Goal: Information Seeking & Learning: Learn about a topic

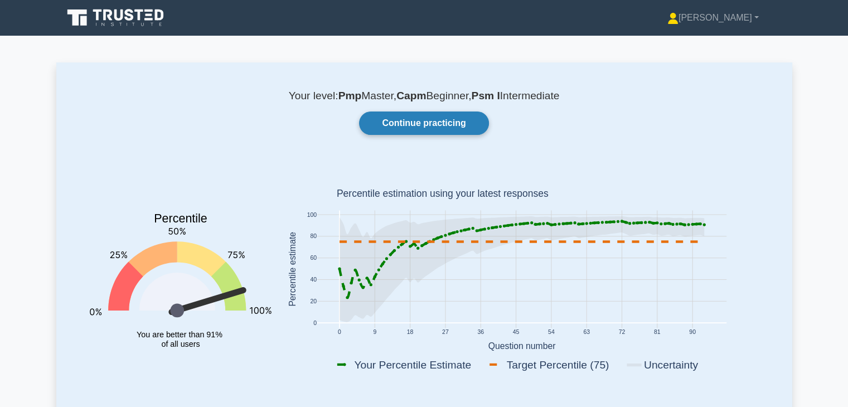
click at [405, 128] on link "Continue practicing" at bounding box center [423, 123] width 129 height 23
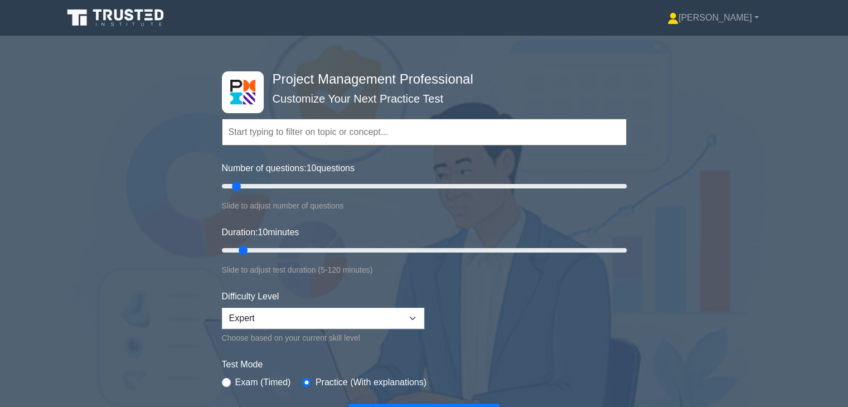
click at [614, 309] on form "Topics Scope Management Time Management Cost Management Quality Management Risk…" at bounding box center [424, 257] width 405 height 345
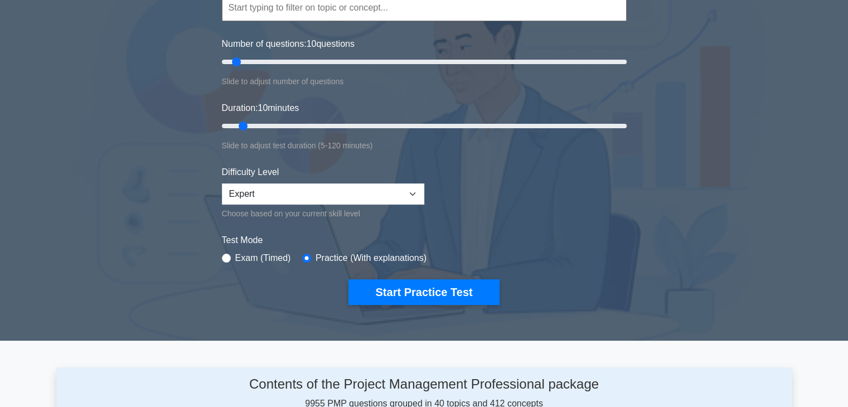
scroll to position [134, 0]
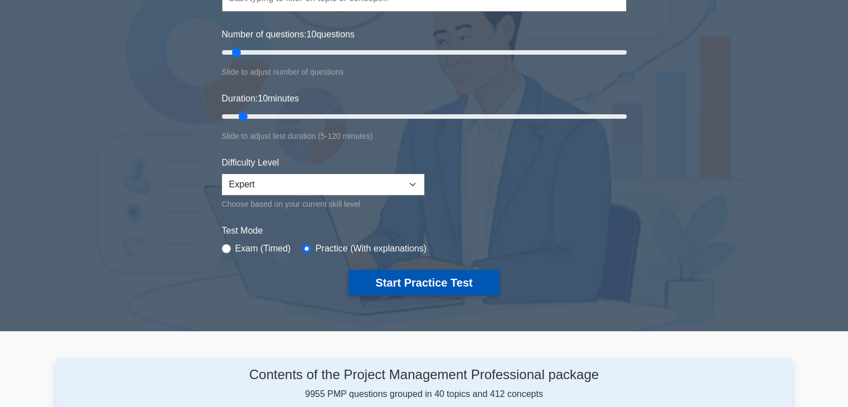
click at [413, 280] on button "Start Practice Test" at bounding box center [424, 283] width 151 height 26
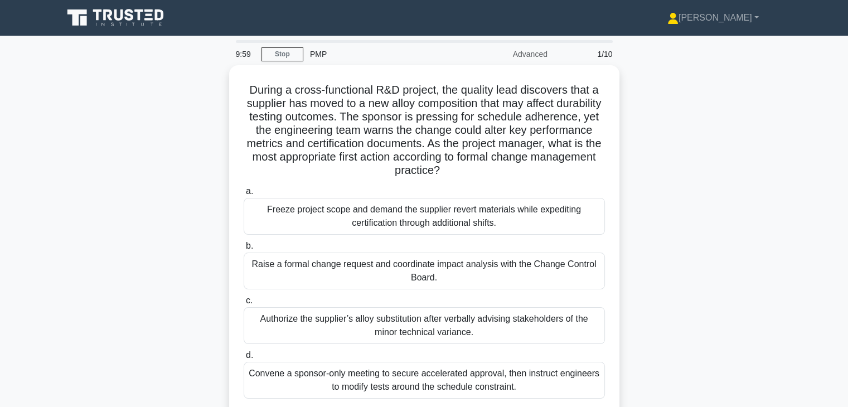
click at [705, 238] on div "During a cross-functional R&D project, the quality lead discovers that a suppli…" at bounding box center [424, 255] width 736 height 380
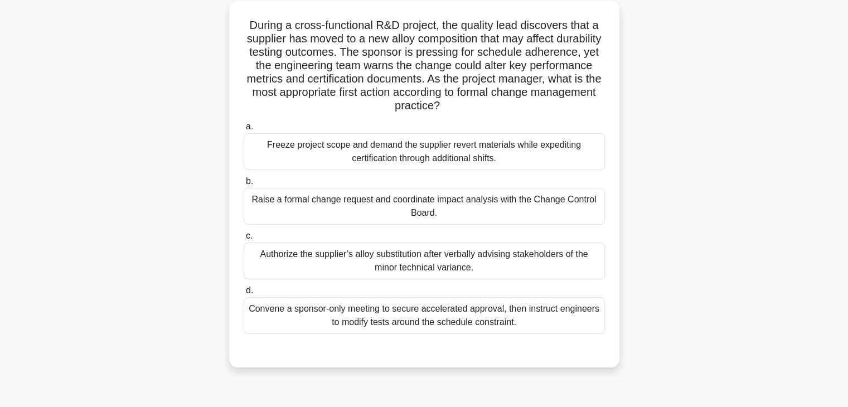
scroll to position [67, 0]
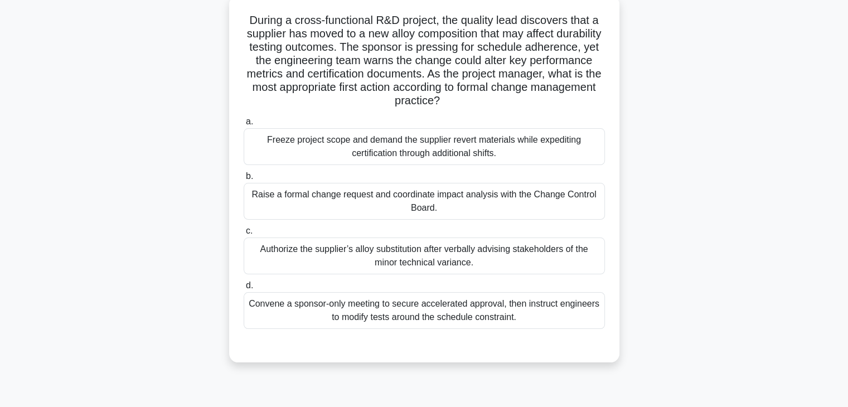
click at [459, 208] on div "Raise a formal change request and coordinate impact analysis with the Change Co…" at bounding box center [424, 201] width 361 height 37
click at [244, 180] on input "b. Raise a formal change request and coordinate impact analysis with the Change…" at bounding box center [244, 176] width 0 height 7
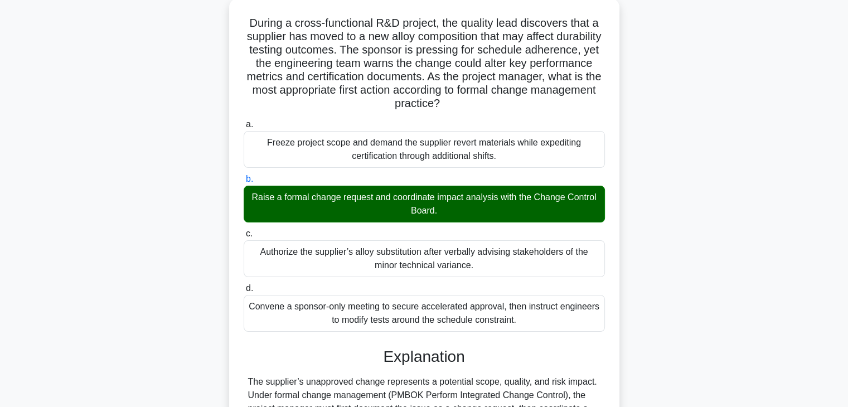
click at [702, 291] on div "During a cross-functional R&D project, the quality lead discovers that a suppli…" at bounding box center [424, 327] width 736 height 658
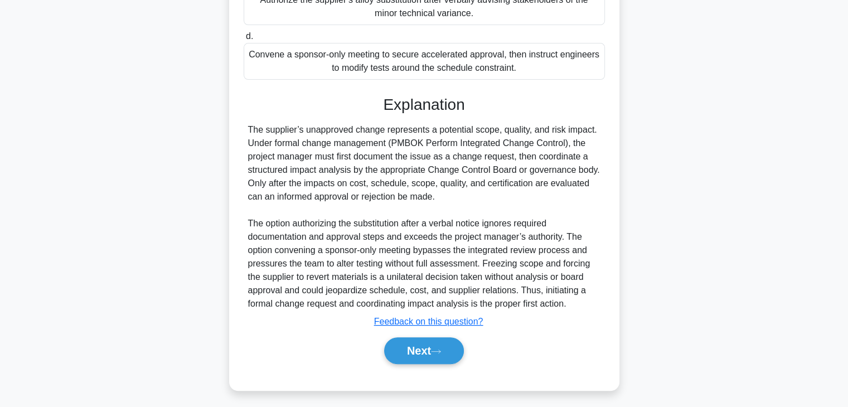
scroll to position [320, 0]
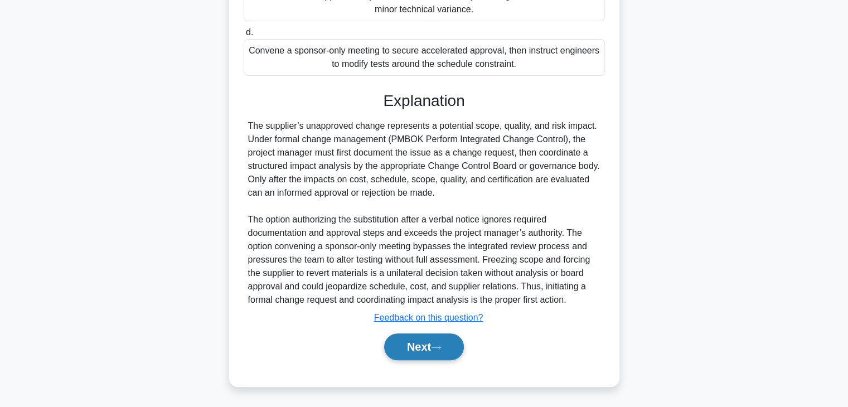
click at [409, 342] on button "Next" at bounding box center [424, 347] width 80 height 27
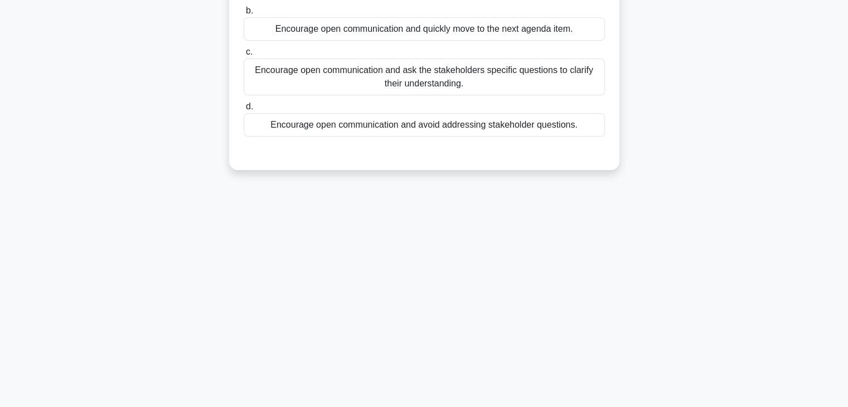
scroll to position [196, 0]
click at [751, 149] on div "During a project meeting, the Project Manager is presenting the latest update o…" at bounding box center [424, 26] width 736 height 313
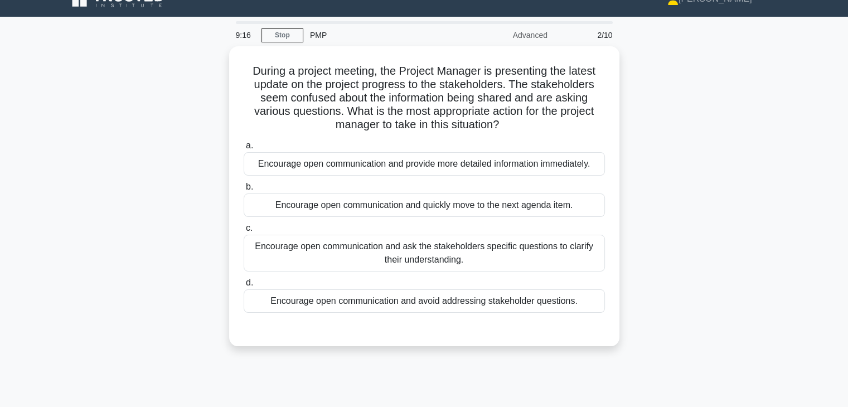
scroll to position [17, 0]
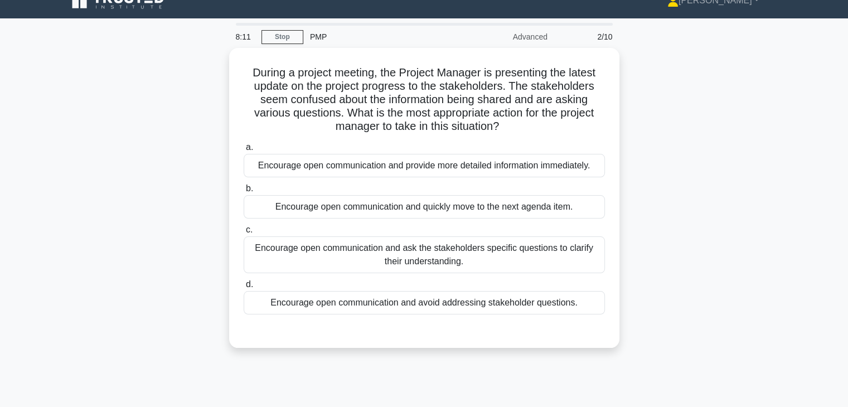
click at [705, 137] on div "During a project meeting, the Project Manager is presenting the latest update o…" at bounding box center [424, 204] width 736 height 313
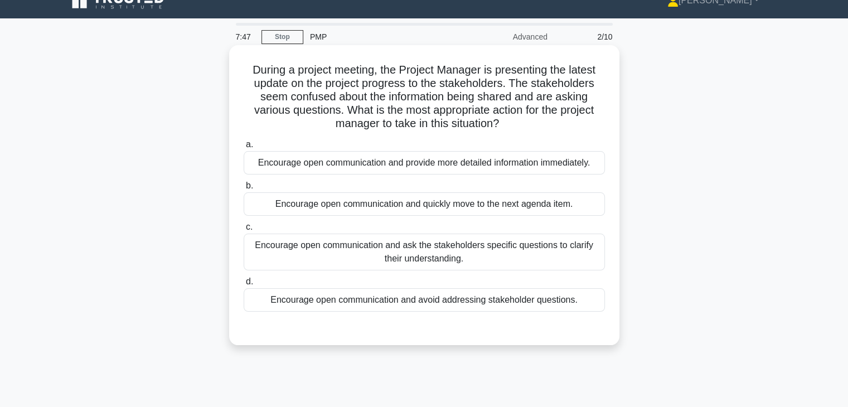
click at [529, 253] on div "Encourage open communication and ask the stakeholders specific questions to cla…" at bounding box center [424, 252] width 361 height 37
click at [244, 231] on input "c. Encourage open communication and ask the stakeholders specific questions to …" at bounding box center [244, 227] width 0 height 7
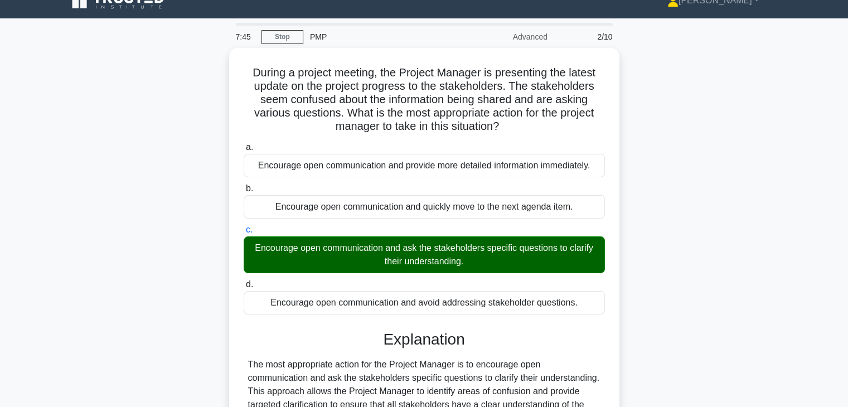
click at [685, 263] on div "During a project meeting, the Project Manager is presenting the latest update o…" at bounding box center [424, 343] width 736 height 591
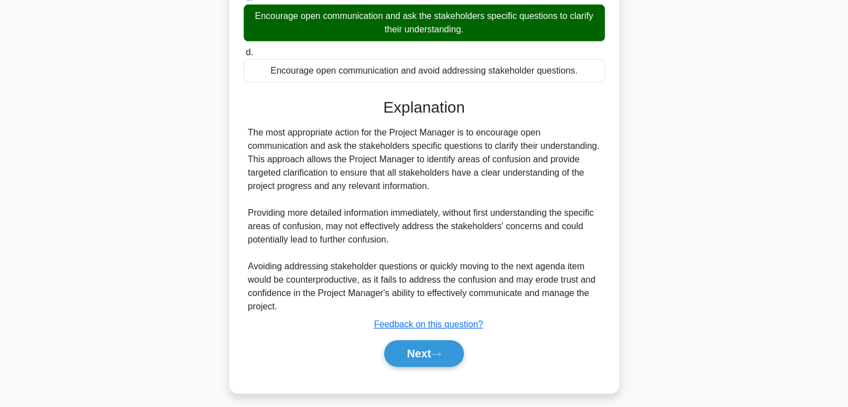
scroll to position [253, 0]
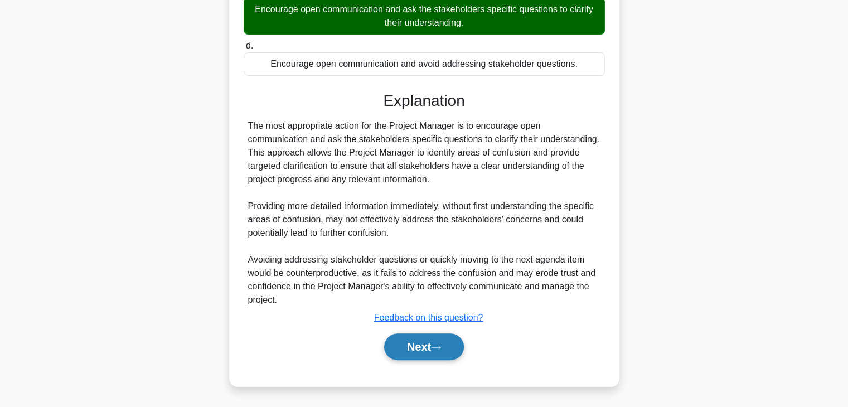
click at [395, 340] on button "Next" at bounding box center [424, 347] width 80 height 27
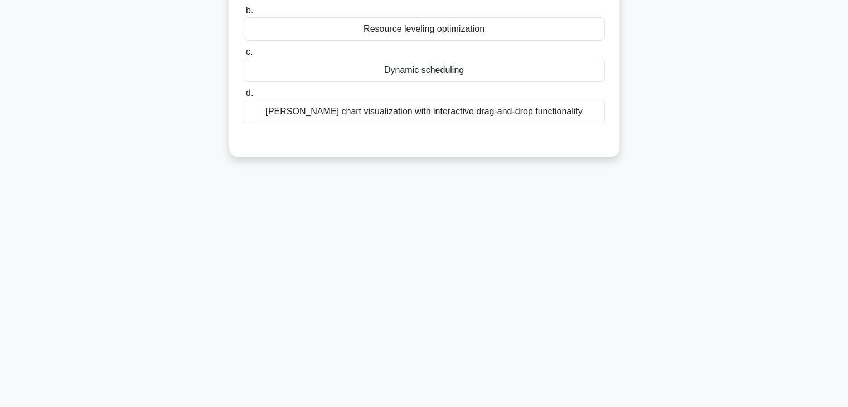
click at [616, 200] on div "7:41 Stop PMP Advanced 3/10 A project manager is using scheduling software that…" at bounding box center [424, 124] width 736 height 558
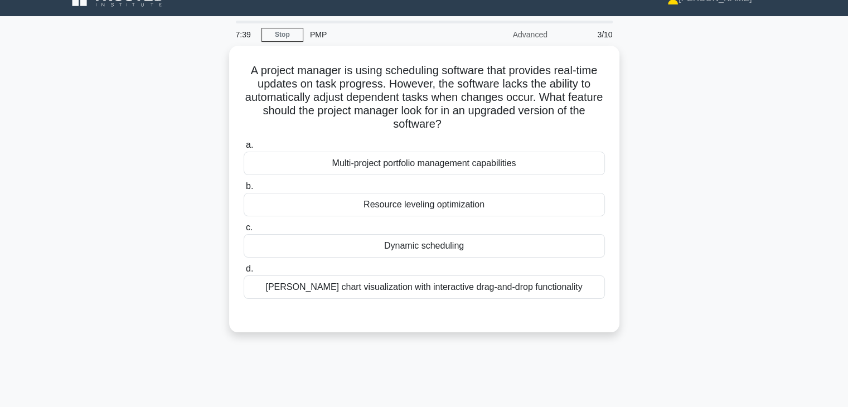
scroll to position [17, 0]
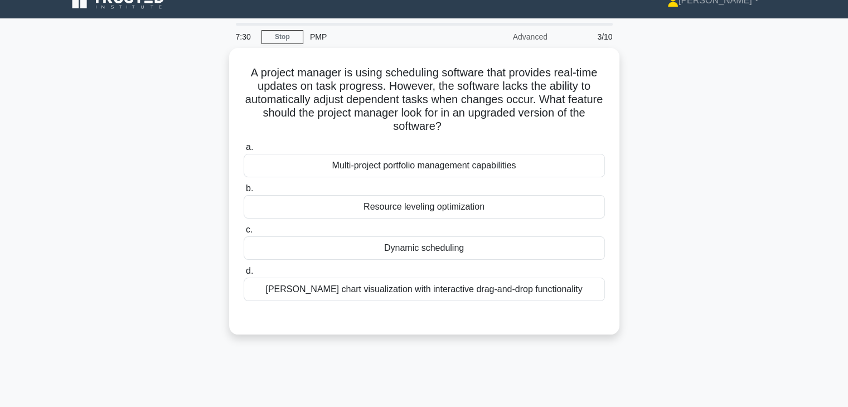
click at [659, 158] on div "A project manager is using scheduling software that provides real-time updates …" at bounding box center [424, 198] width 736 height 300
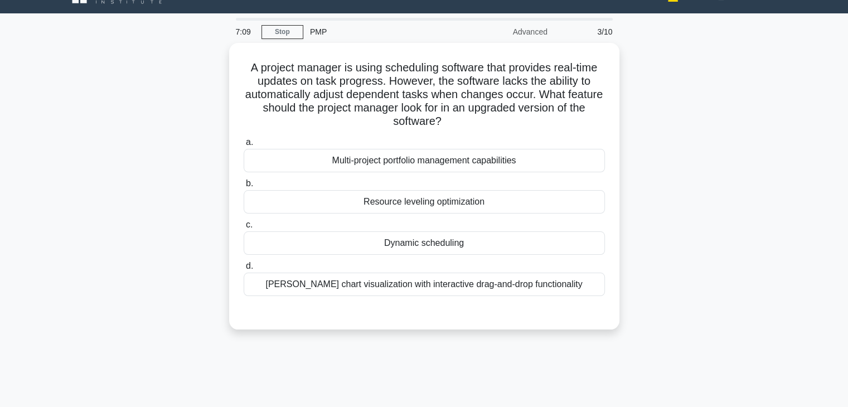
scroll to position [0, 0]
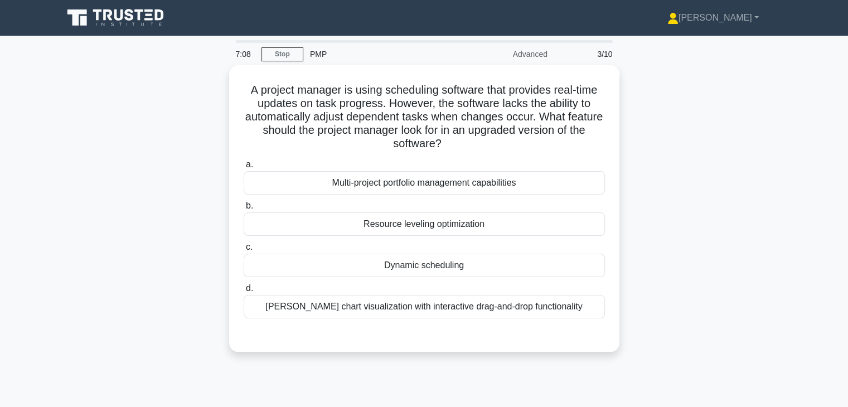
click at [659, 158] on div "A project manager is using scheduling software that provides real-time updates …" at bounding box center [424, 215] width 736 height 300
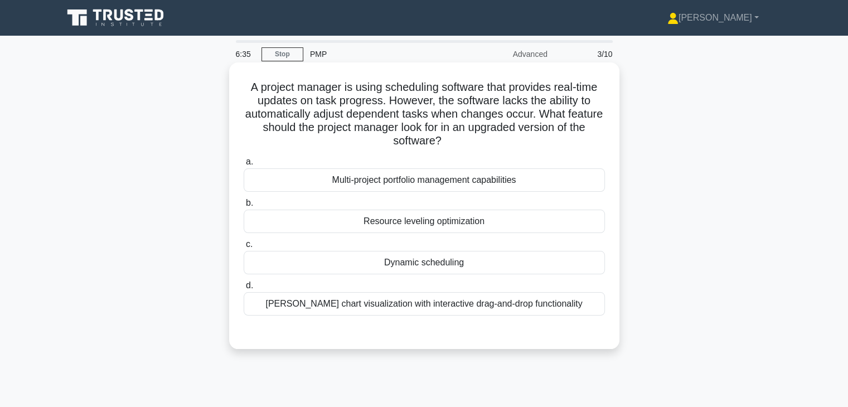
click at [564, 268] on div "Dynamic scheduling" at bounding box center [424, 262] width 361 height 23
click at [244, 248] on input "c. Dynamic scheduling" at bounding box center [244, 244] width 0 height 7
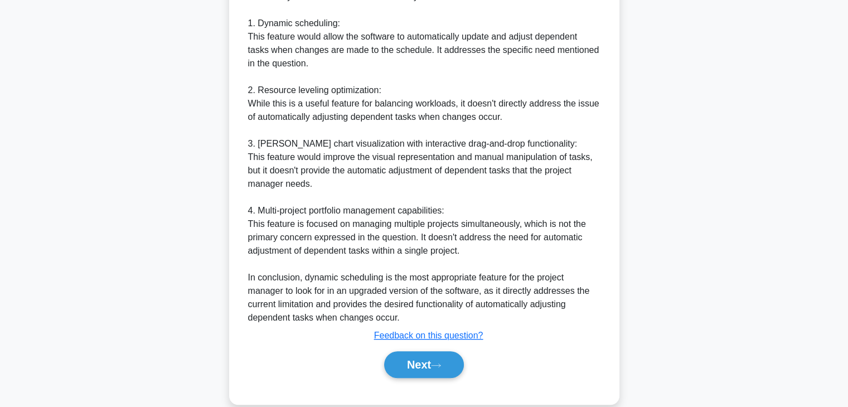
scroll to position [467, 0]
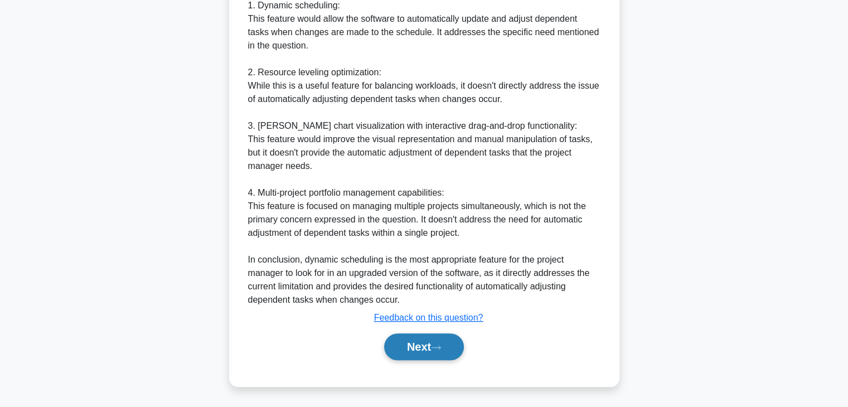
click at [413, 349] on button "Next" at bounding box center [424, 347] width 80 height 27
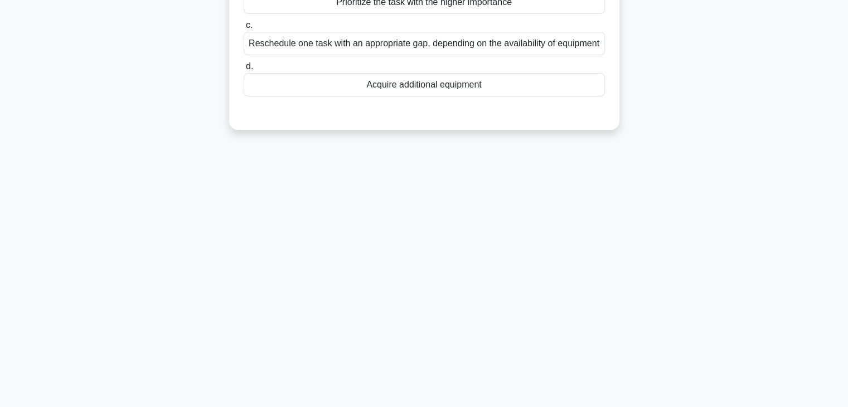
scroll to position [196, 0]
click at [581, 201] on div "6:23 Stop PMP Advanced 4/10 Two project tasks both require the same equipment b…" at bounding box center [424, 124] width 736 height 558
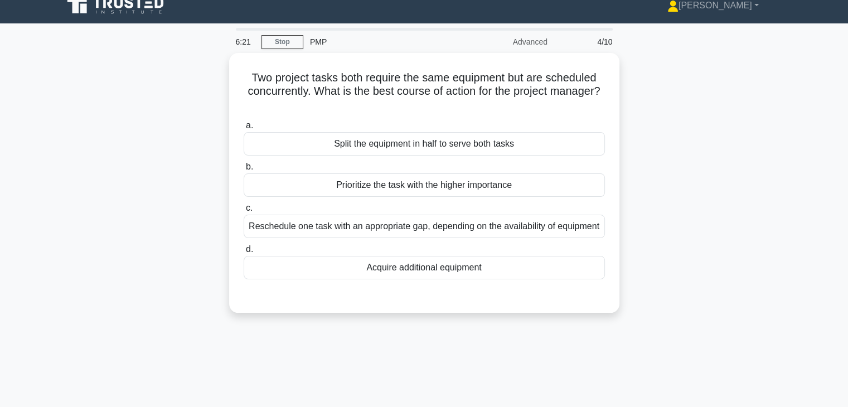
scroll to position [0, 0]
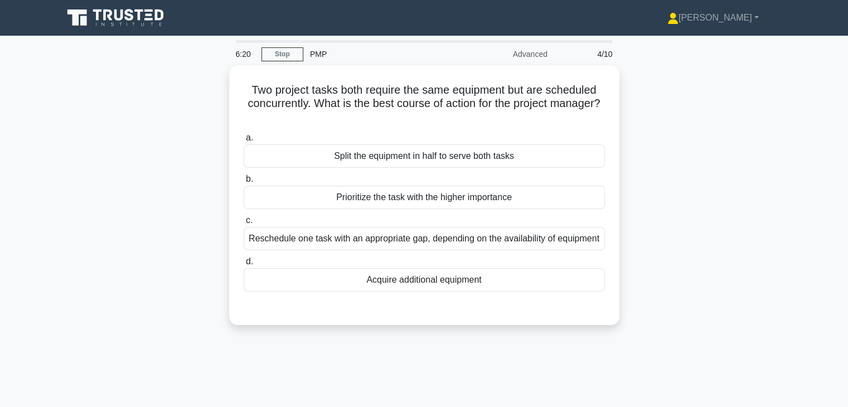
click at [655, 163] on div "Two project tasks both require the same equipment but are scheduled concurrentl…" at bounding box center [424, 201] width 736 height 273
click at [639, 161] on div "Two project tasks both require the same equipment but are scheduled concurrentl…" at bounding box center [424, 201] width 736 height 273
click at [663, 204] on div "Two project tasks both require the same equipment but are scheduled concurrentl…" at bounding box center [424, 201] width 736 height 273
click at [646, 133] on div "Two project tasks both require the same equipment but are scheduled concurrentl…" at bounding box center [424, 201] width 736 height 273
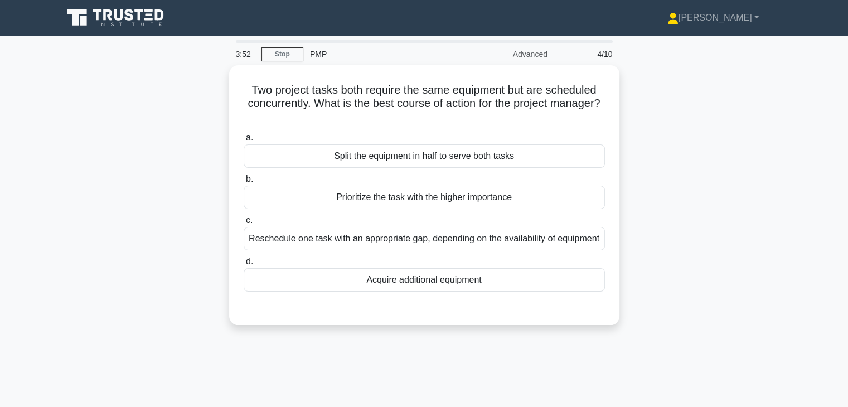
click at [646, 133] on div "Two project tasks both require the same equipment but are scheduled concurrentl…" at bounding box center [424, 201] width 736 height 273
click at [720, 211] on div "Two project tasks both require the same equipment but are scheduled concurrentl…" at bounding box center [424, 201] width 736 height 273
click at [646, 135] on div "Two project tasks both require the same equipment but are scheduled concurrentl…" at bounding box center [424, 201] width 736 height 273
click at [648, 125] on div "Two project tasks both require the same equipment but are scheduled concurrentl…" at bounding box center [424, 201] width 736 height 273
click at [737, 250] on div "Two project tasks both require the same equipment but are scheduled concurrentl…" at bounding box center [424, 201] width 736 height 273
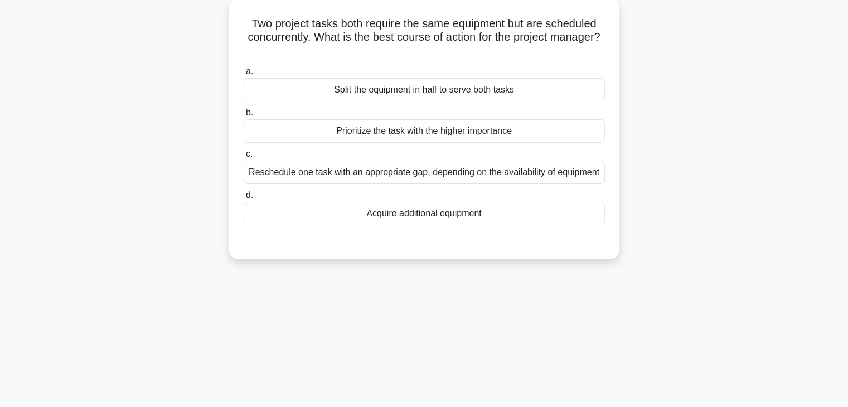
scroll to position [67, 0]
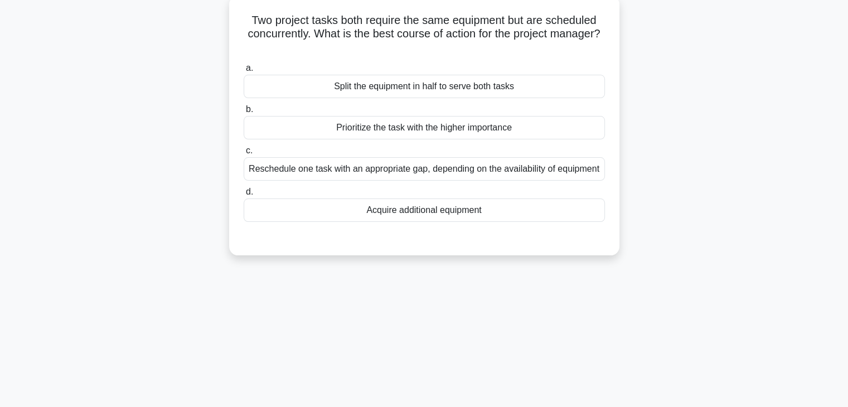
click at [462, 178] on div "Reschedule one task with an appropriate gap, depending on the availability of e…" at bounding box center [424, 168] width 361 height 23
click at [244, 155] on input "c. Reschedule one task with an appropriate gap, depending on the availability o…" at bounding box center [244, 150] width 0 height 7
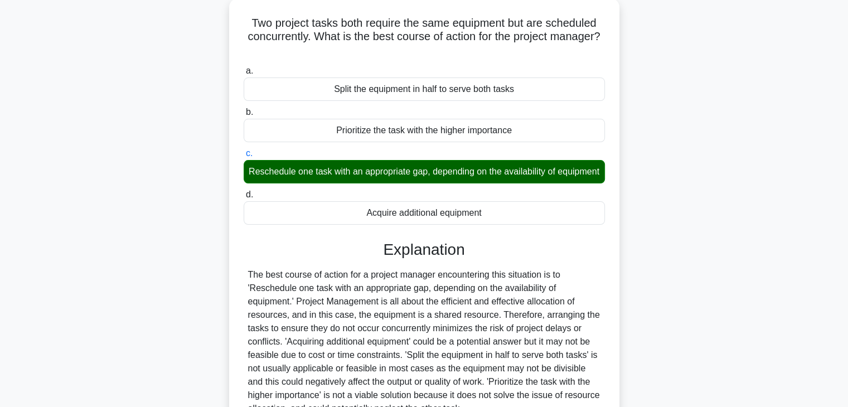
click at [672, 181] on div "Two project tasks both require the same equipment but are scheduled concurrentl…" at bounding box center [424, 253] width 736 height 510
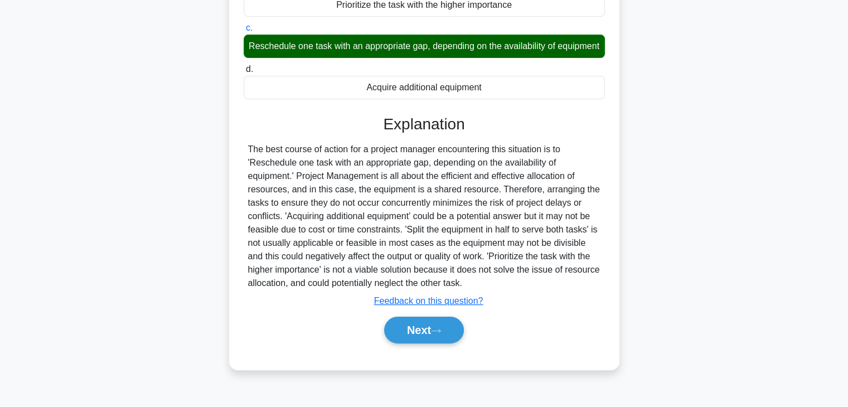
scroll to position [196, 0]
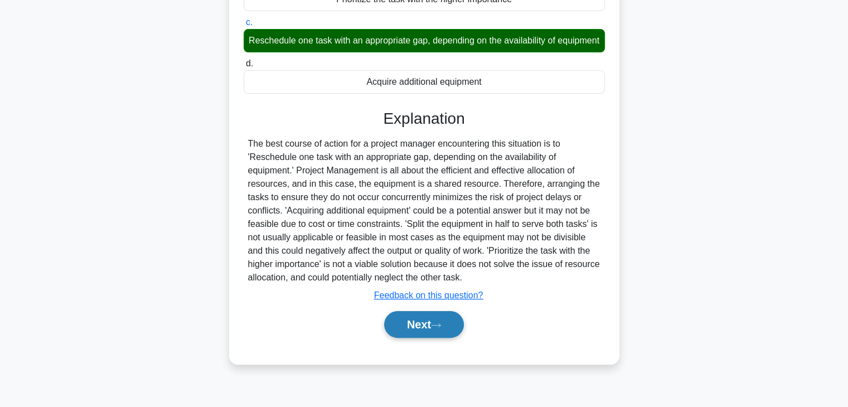
click at [397, 338] on button "Next" at bounding box center [424, 324] width 80 height 27
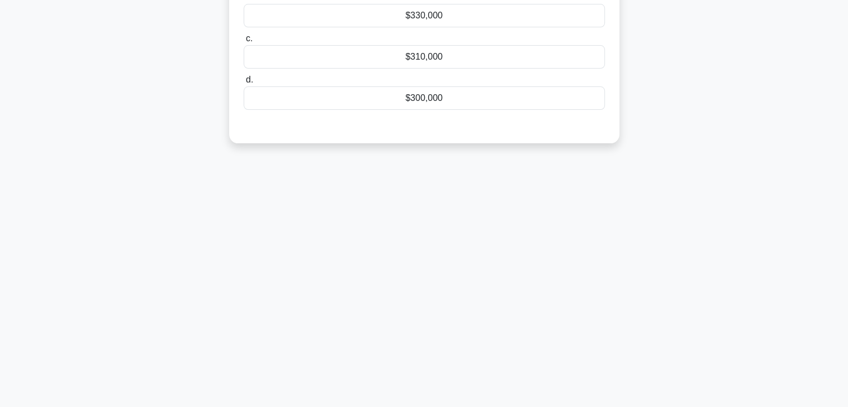
click at [725, 239] on div "0:06 Stop PMP Advanced 5/10 A project has a project budget of $300,000. The cur…" at bounding box center [424, 124] width 736 height 558
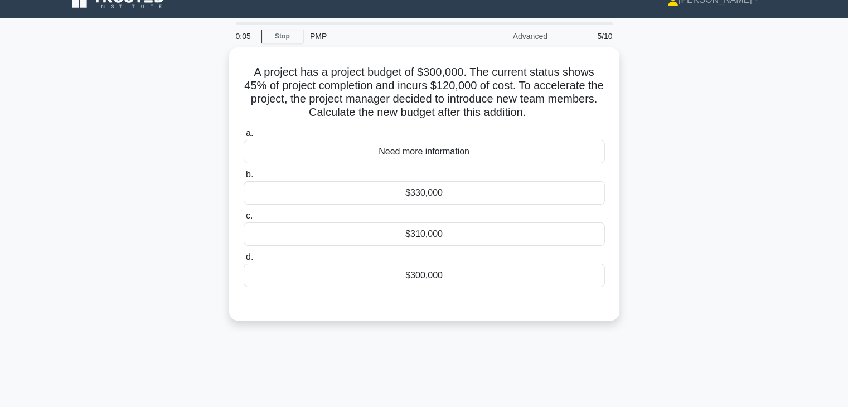
scroll to position [17, 0]
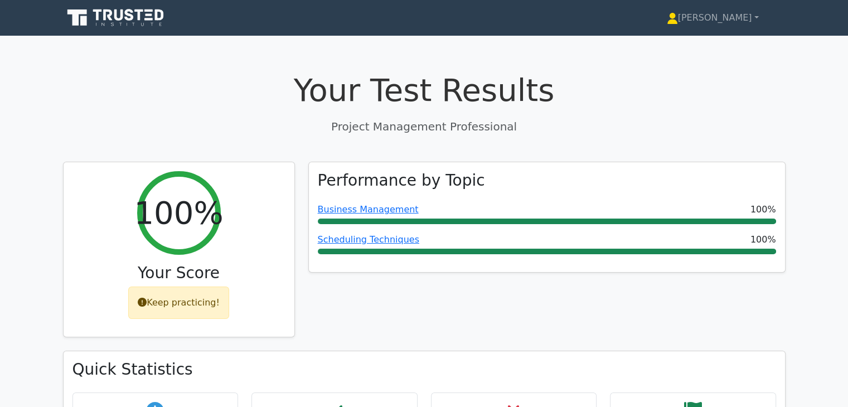
click at [592, 291] on div "Performance by Topic Business Management 100% Scheduling Techniques 100%" at bounding box center [547, 257] width 491 height 190
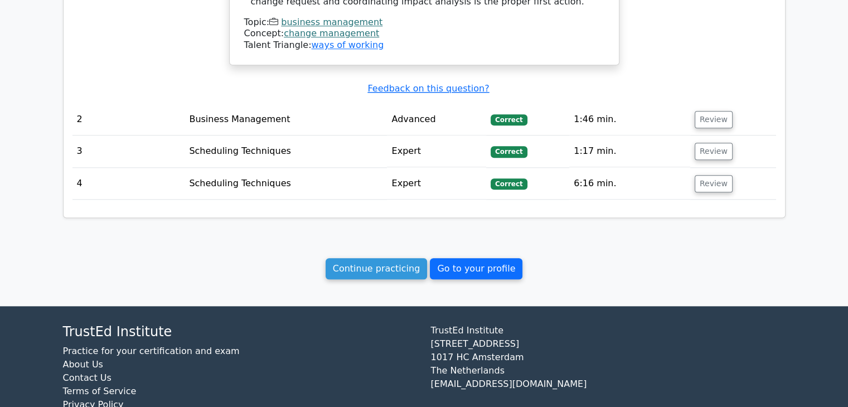
click at [488, 258] on link "Go to your profile" at bounding box center [476, 268] width 93 height 21
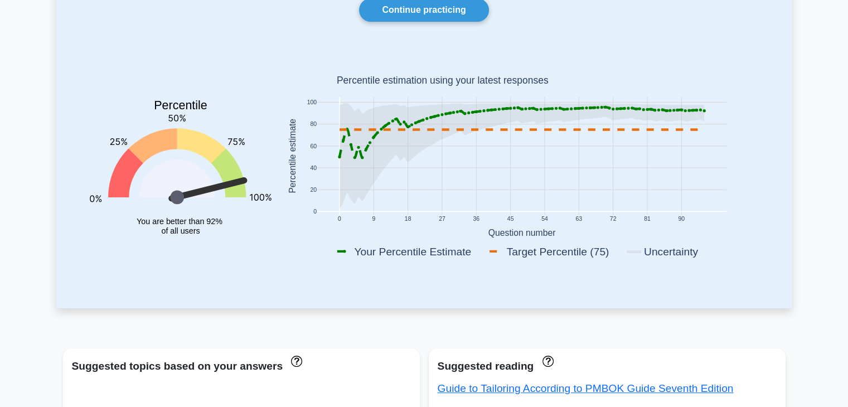
scroll to position [120, 0]
